Goal: Transaction & Acquisition: Purchase product/service

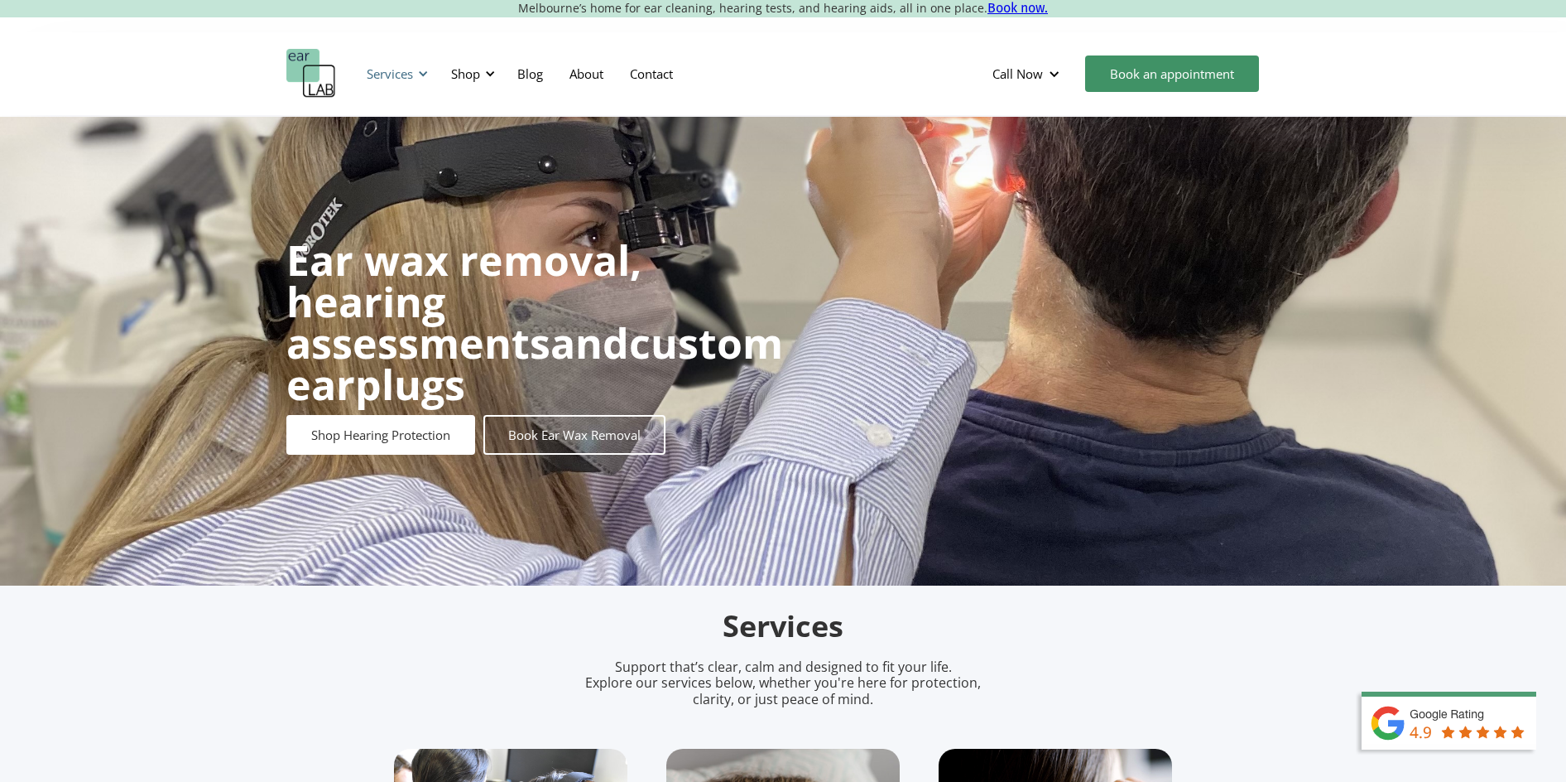
click at [425, 68] on div at bounding box center [423, 74] width 12 height 12
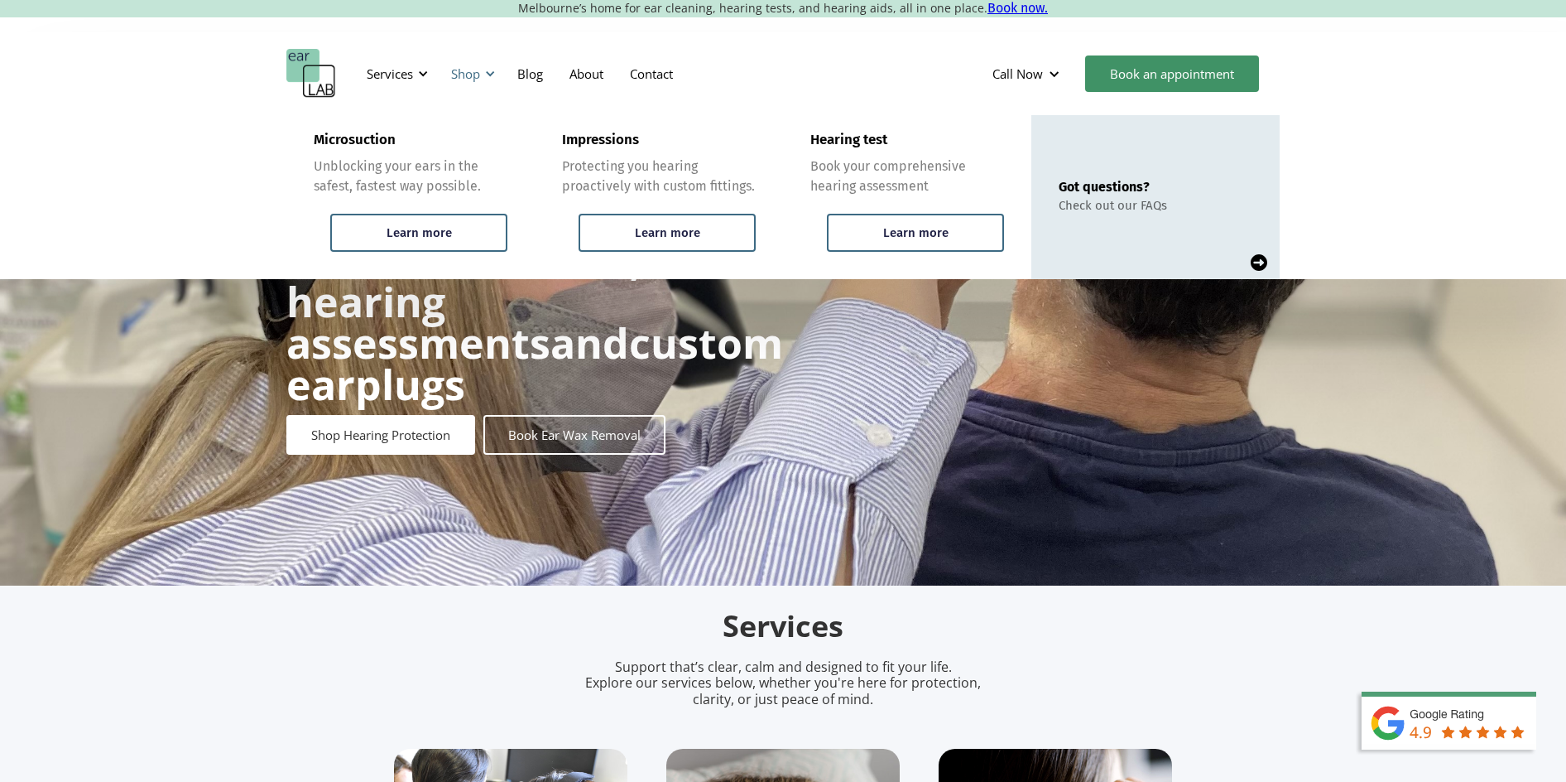
click at [491, 78] on div at bounding box center [490, 74] width 12 height 12
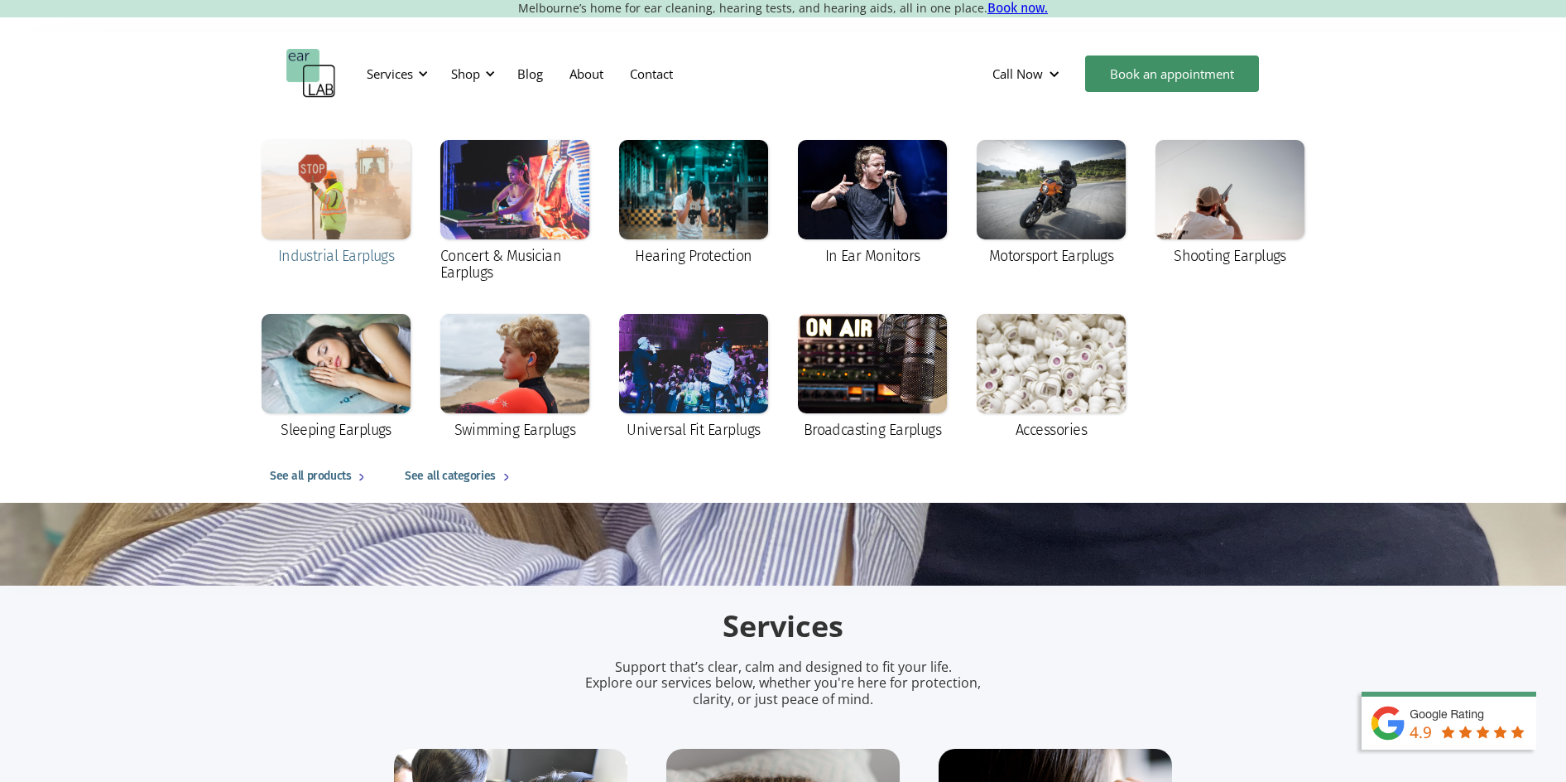
click at [341, 200] on div at bounding box center [336, 189] width 149 height 99
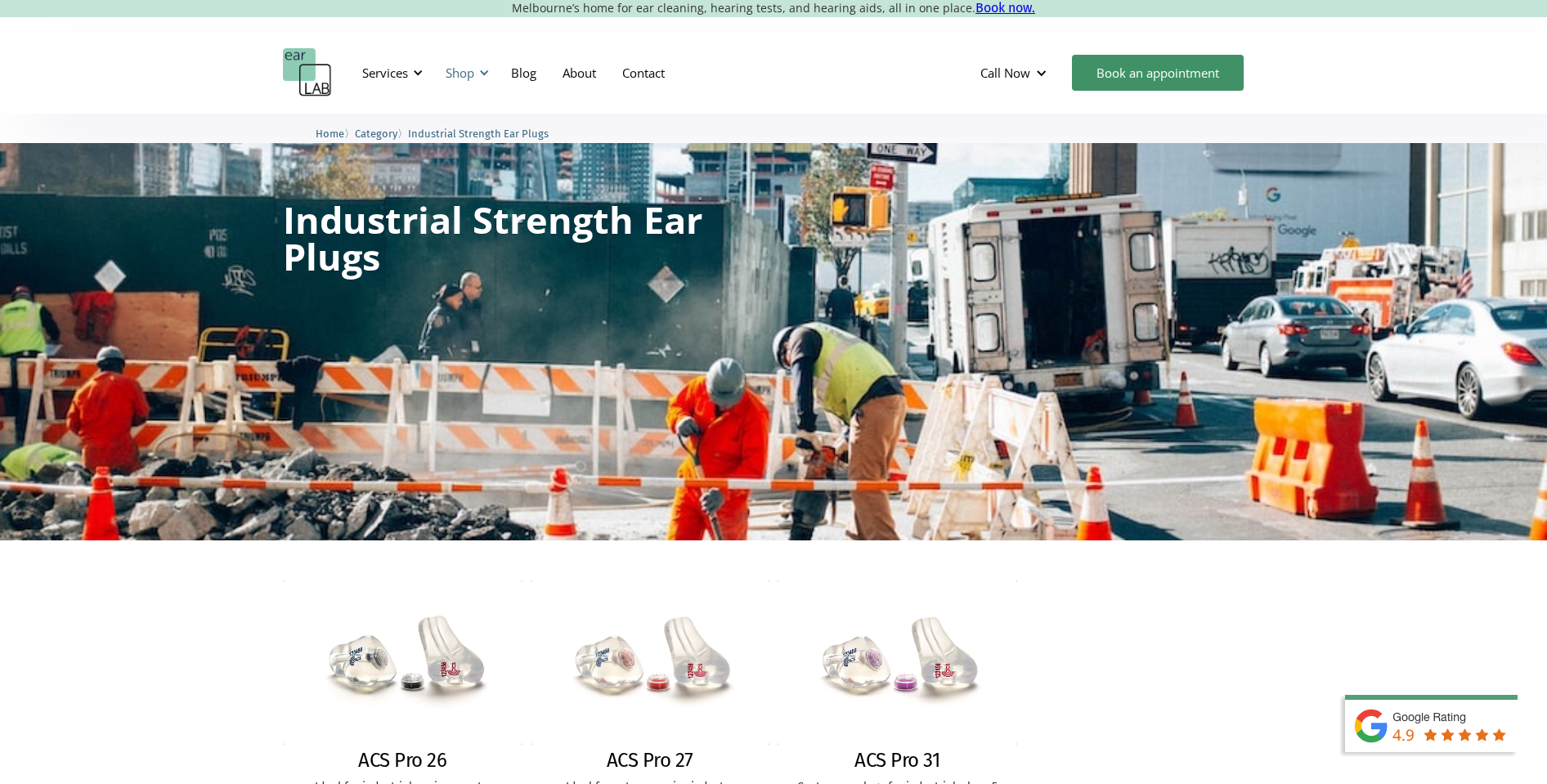
click at [457, 66] on div "Shop" at bounding box center [459, 72] width 29 height 17
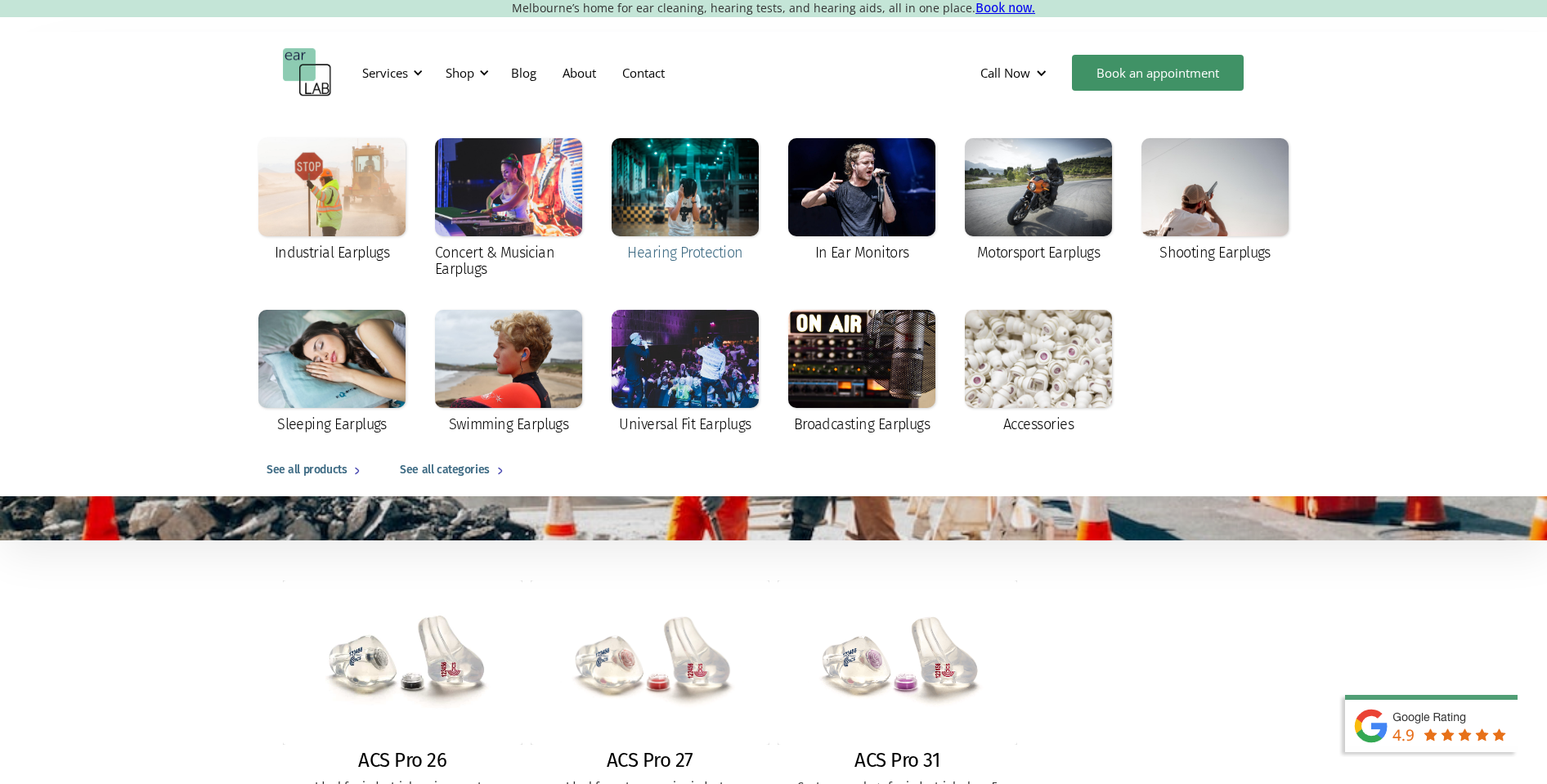
click at [677, 192] on div at bounding box center [685, 187] width 147 height 98
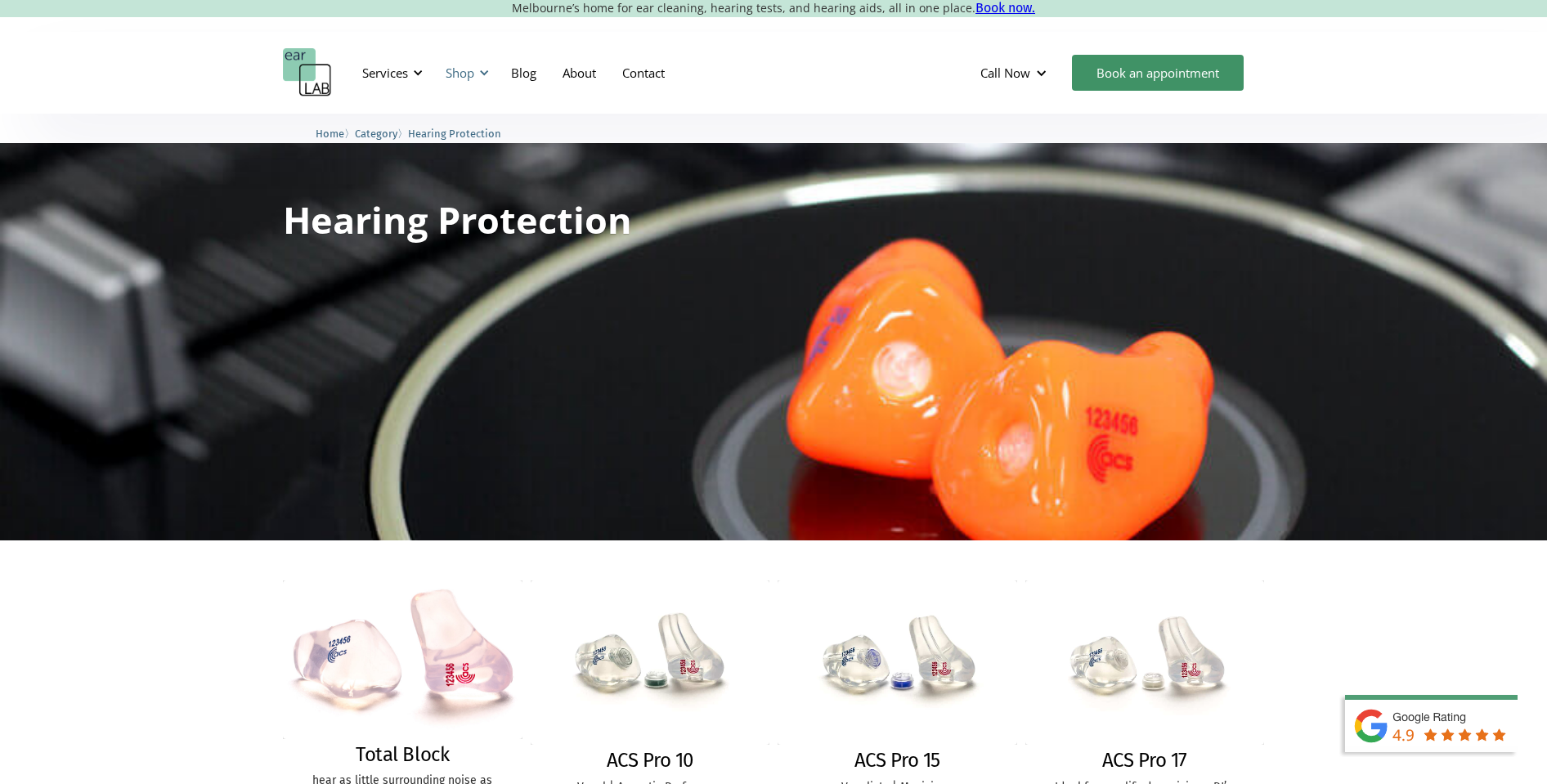
click at [460, 74] on div "Shop" at bounding box center [459, 72] width 29 height 17
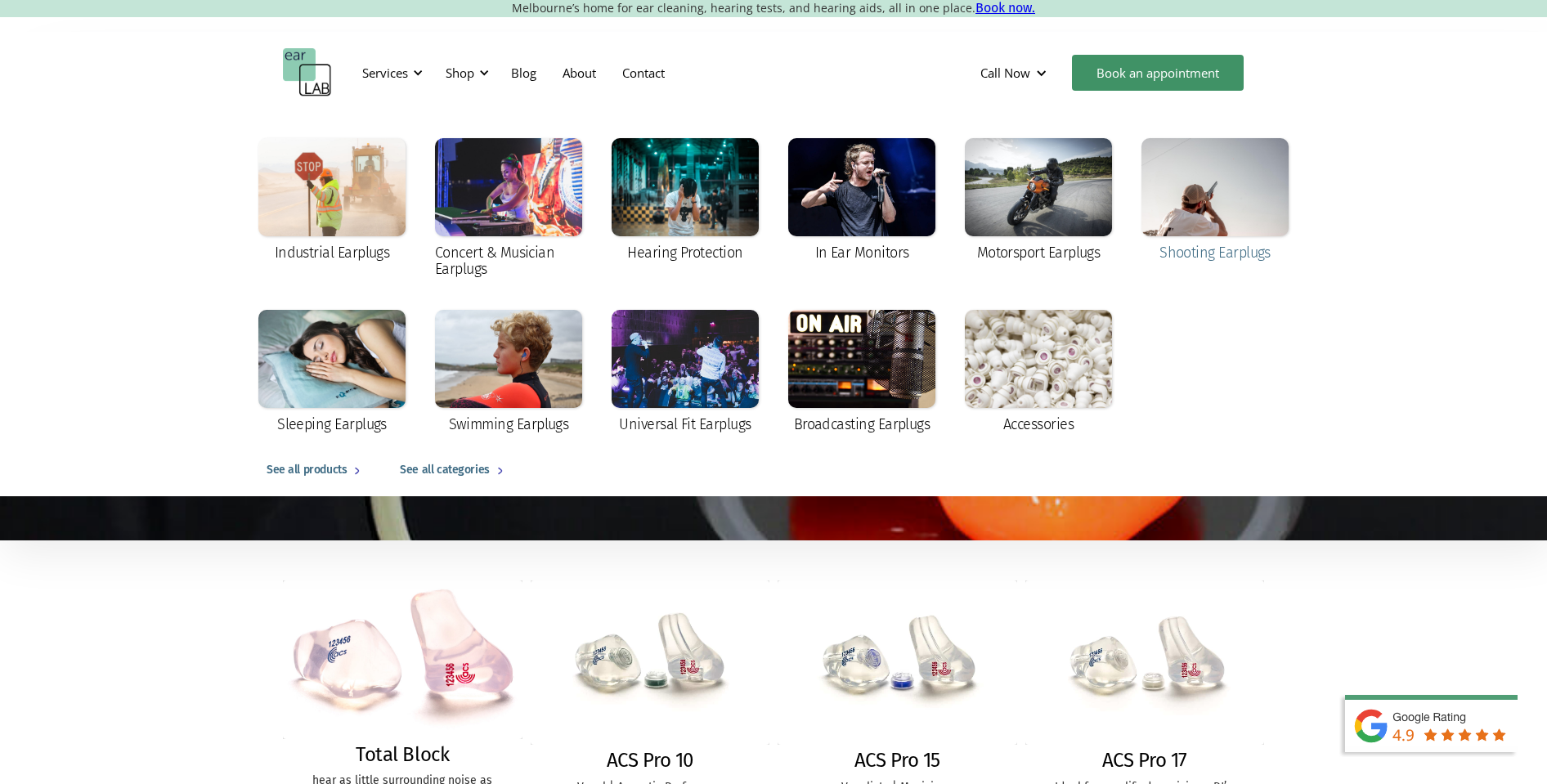
click at [1241, 200] on div at bounding box center [1215, 187] width 147 height 98
